Goal: Transaction & Acquisition: Purchase product/service

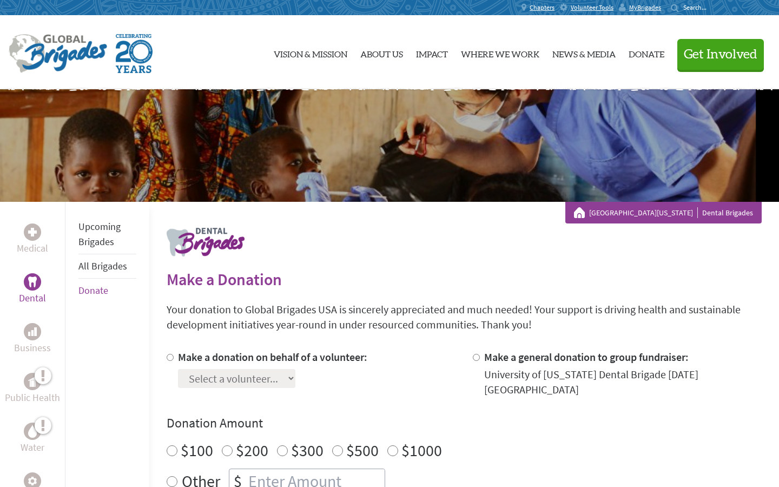
click at [632, 215] on link "[GEOGRAPHIC_DATA][US_STATE]" at bounding box center [643, 212] width 109 height 11
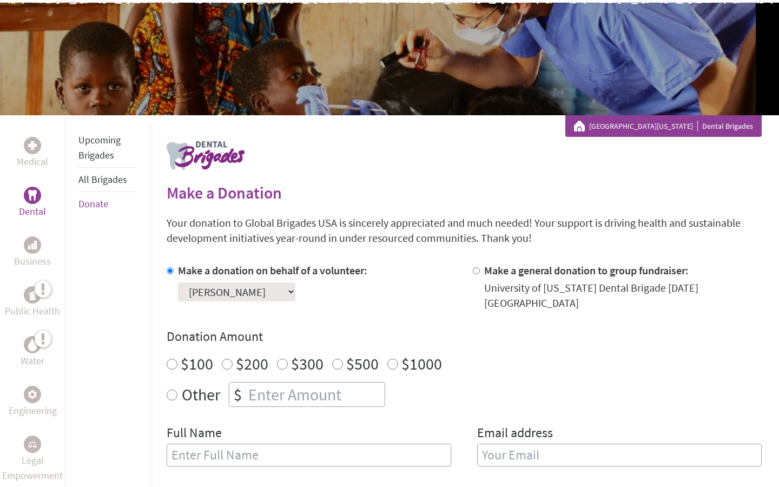
click at [288, 293] on select "Select a volunteer... [PERSON_NAME] Destiny Seat Destiny Van [PERSON_NAME] [PER…" at bounding box center [236, 291] width 117 height 19
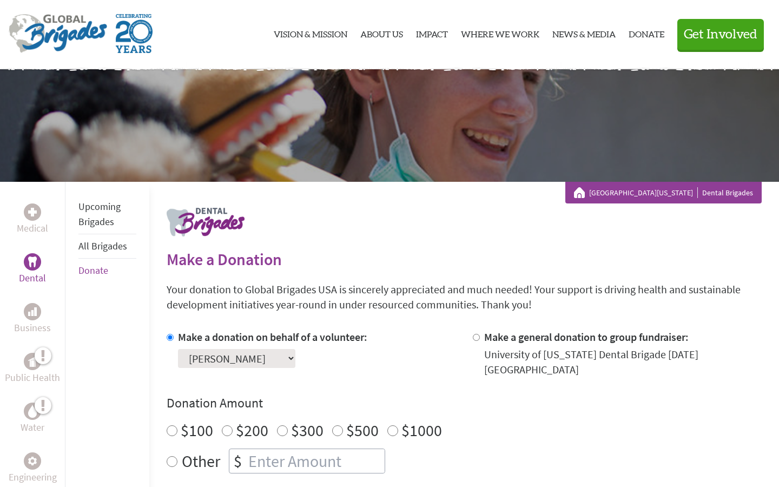
scroll to position [24, 0]
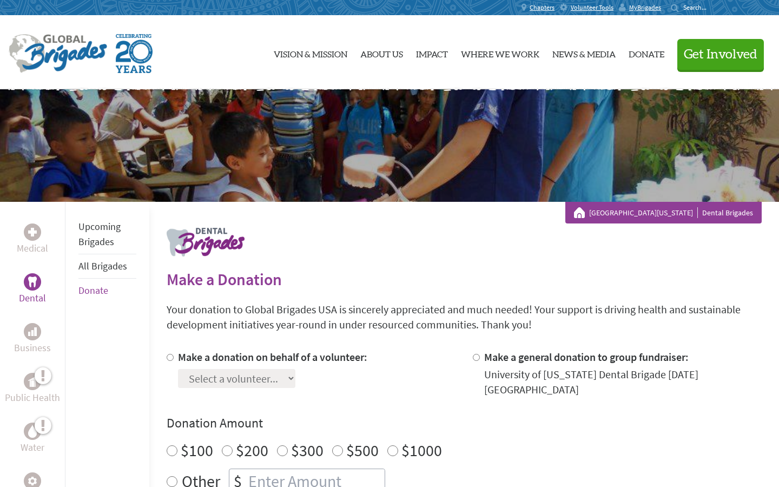
click at [224, 354] on label "Make a donation on behalf of a volunteer:" at bounding box center [272, 357] width 189 height 14
click at [174, 354] on input "Make a donation on behalf of a volunteer:" at bounding box center [170, 357] width 7 height 7
radio input "true"
click at [237, 376] on select "Select a volunteer... [PERSON_NAME] Destiny Seat Destiny Van [PERSON_NAME] [PER…" at bounding box center [236, 378] width 117 height 19
click at [341, 397] on div "Make a donation on behalf of a volunteer: Select a volunteer... [PERSON_NAME] D…" at bounding box center [464, 457] width 595 height 216
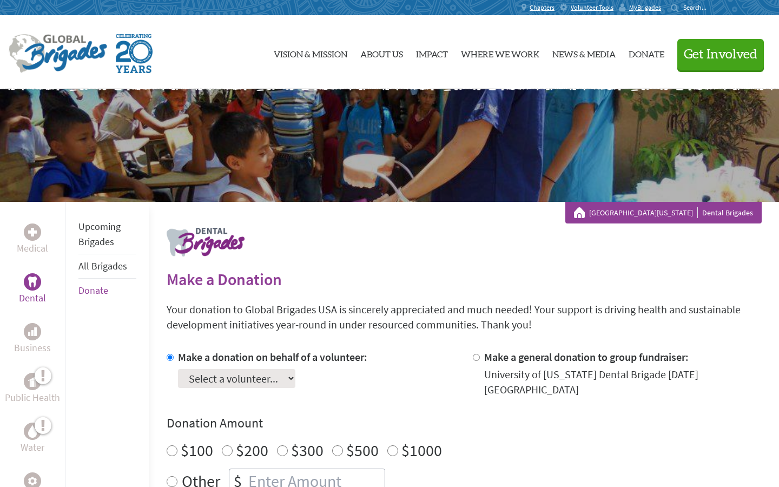
click at [476, 358] on input "Make a general donation to group fundraiser:" at bounding box center [476, 357] width 7 height 7
radio input "true"
click at [346, 353] on label "Make a donation on behalf of a volunteer:" at bounding box center [272, 357] width 189 height 14
click at [174, 354] on input "Make a donation on behalf of a volunteer:" at bounding box center [170, 357] width 7 height 7
radio input "true"
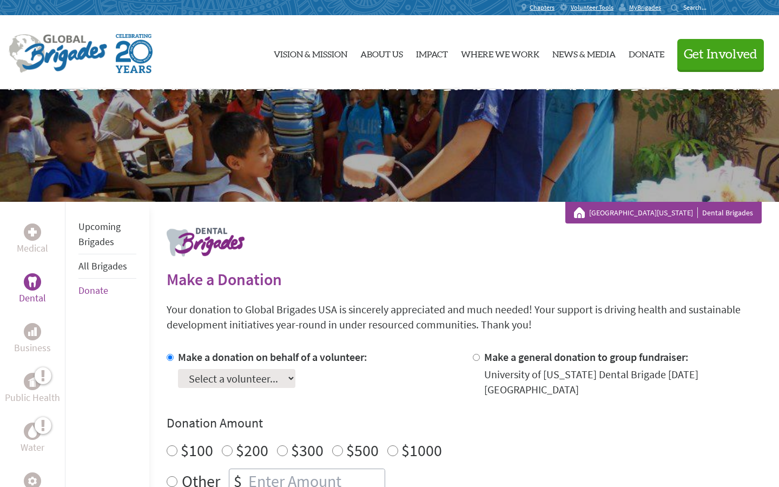
click at [265, 378] on select "Select a volunteer... [PERSON_NAME] Destiny Seat Destiny Van [PERSON_NAME] [PER…" at bounding box center [236, 378] width 117 height 19
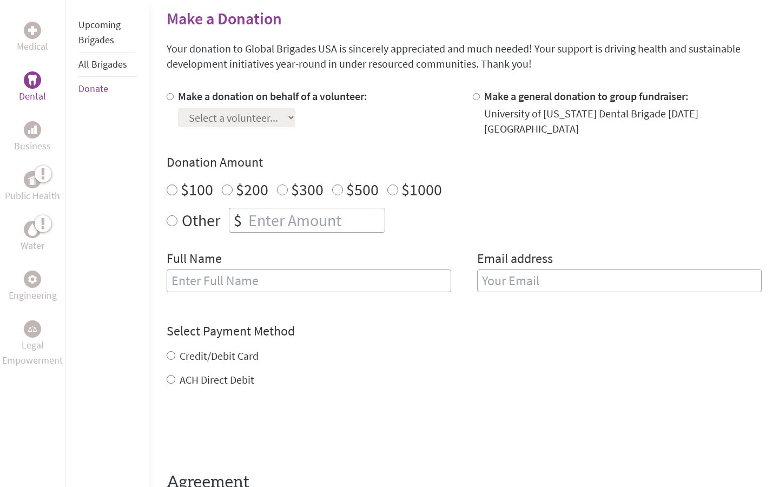
scroll to position [258, 0]
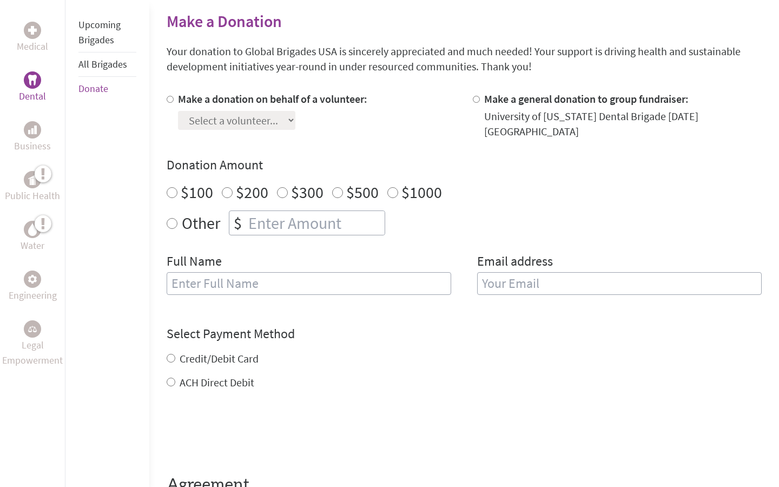
click at [245, 99] on label "Make a donation on behalf of a volunteer:" at bounding box center [272, 99] width 189 height 14
click at [174, 99] on input "Make a donation on behalf of a volunteer:" at bounding box center [170, 99] width 7 height 7
radio input "true"
click at [245, 99] on label "Make a donation on behalf of a volunteer:" at bounding box center [272, 99] width 189 height 14
click at [174, 99] on input "Make a donation on behalf of a volunteer:" at bounding box center [170, 99] width 7 height 7
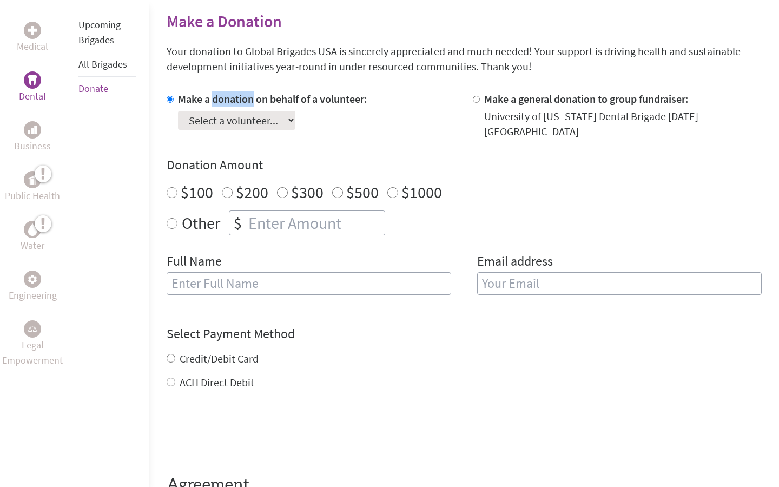
click at [245, 99] on label "Make a donation on behalf of a volunteer:" at bounding box center [272, 99] width 189 height 14
click at [174, 99] on input "Make a donation on behalf of a volunteer:" at bounding box center [170, 99] width 7 height 7
click at [247, 137] on div "Make a donation on behalf of a volunteer: Select a volunteer... [PERSON_NAME] D…" at bounding box center [464, 199] width 595 height 216
click at [247, 127] on select "Select a volunteer... [PERSON_NAME] Destiny Seat Destiny Van [PERSON_NAME] [PER…" at bounding box center [236, 120] width 117 height 19
click at [362, 156] on h4 "Donation Amount" at bounding box center [464, 164] width 595 height 17
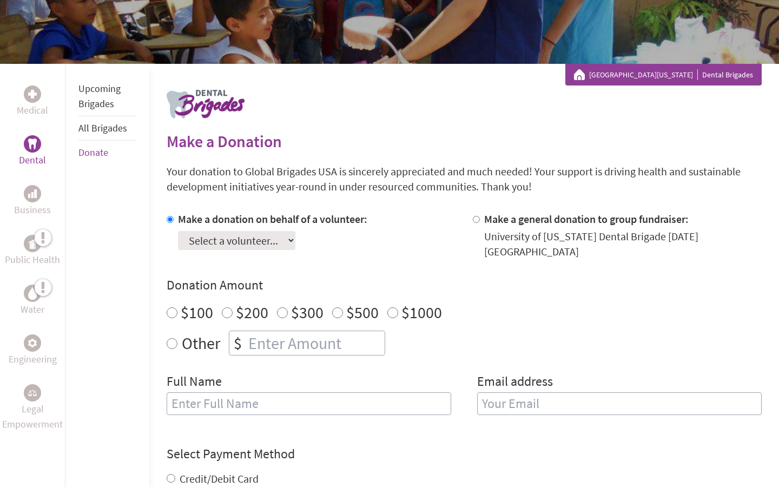
scroll to position [0, 0]
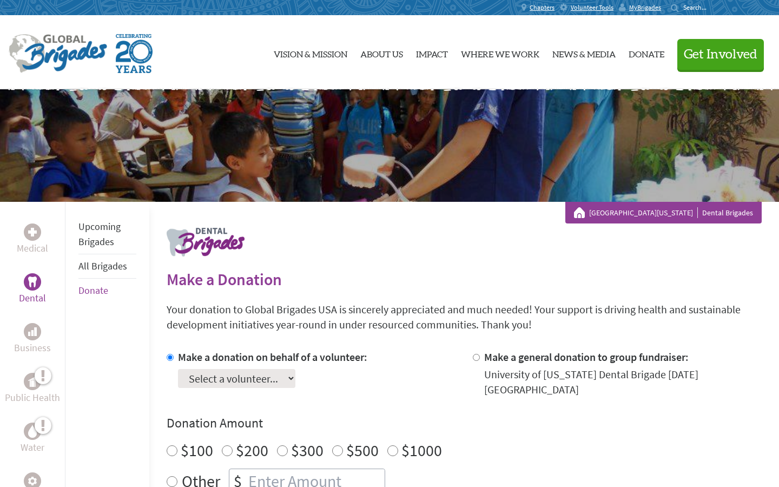
drag, startPoint x: 638, startPoint y: 9, endPoint x: 638, endPoint y: 424, distance: 415.3
drag, startPoint x: 110, startPoint y: 49, endPoint x: 24, endPoint y: 50, distance: 85.4
click at [24, 50] on div at bounding box center [138, 53] width 258 height 39
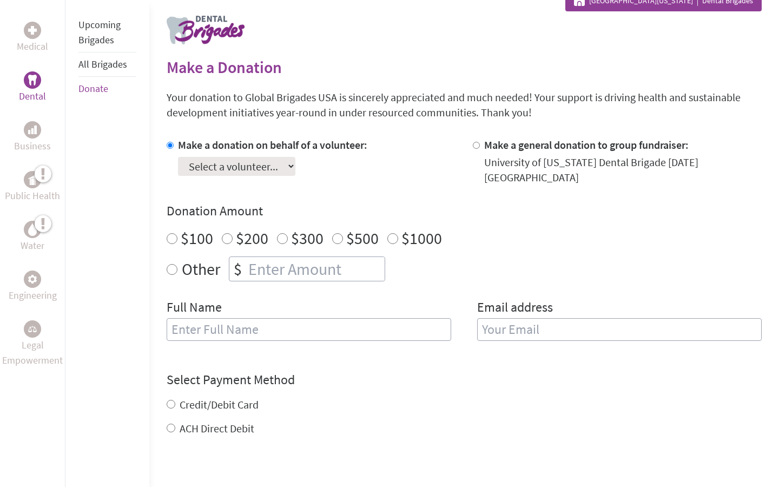
scroll to position [482, 0]
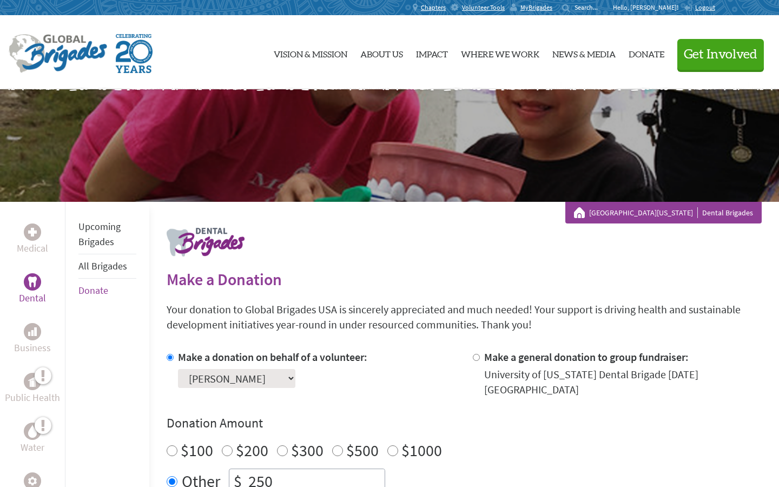
click at [286, 377] on select "Select a volunteer... brantley nimrod Charla Simpson Destiny Seat Destiny Van I…" at bounding box center [236, 378] width 117 height 19
click at [103, 259] on li "All Brigades" at bounding box center [107, 266] width 58 height 24
click at [99, 267] on link "All Brigades" at bounding box center [102, 266] width 49 height 12
